Goal: Check status

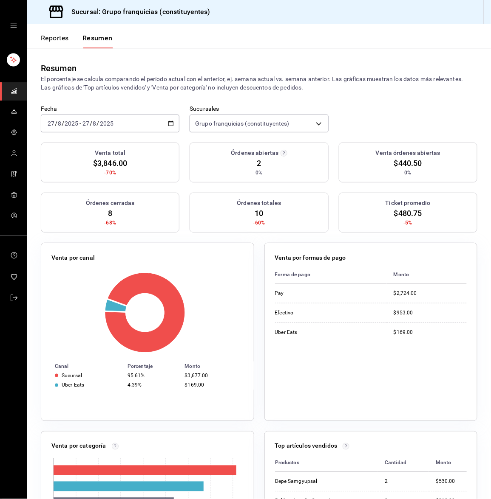
click at [73, 127] on div "2025-08-27 27 / 8 / 2025 - 2025-08-27 27 / 8 / 2025" at bounding box center [110, 124] width 138 height 18
click at [63, 141] on li "Hoy" at bounding box center [80, 149] width 79 height 19
click at [120, 117] on div "2025-08-27 27 / 8 / 2025 - 2025-08-27 27 / 8 / 2025" at bounding box center [110, 124] width 138 height 18
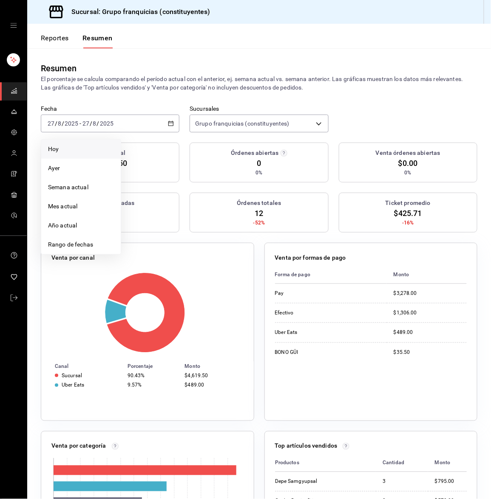
click at [86, 142] on li "Hoy" at bounding box center [80, 149] width 79 height 19
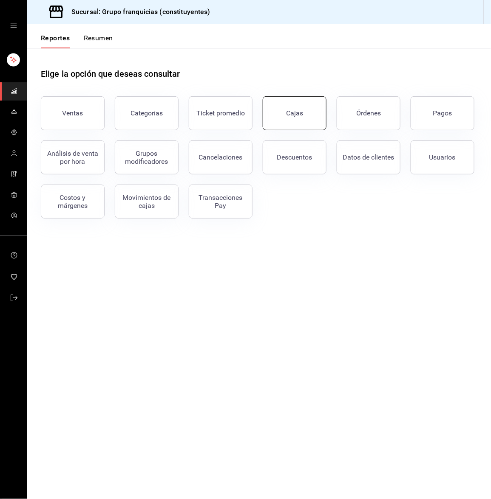
click at [292, 106] on button "Cajas" at bounding box center [294, 113] width 64 height 34
